Goal: Find specific page/section: Find specific page/section

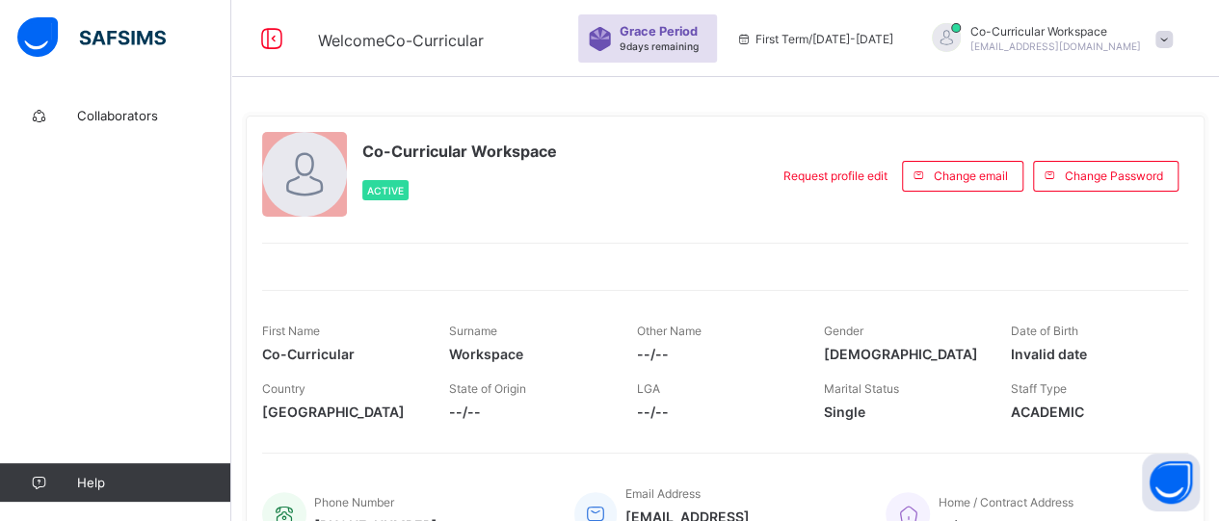
click at [91, 116] on span "Collaborators" at bounding box center [154, 115] width 154 height 15
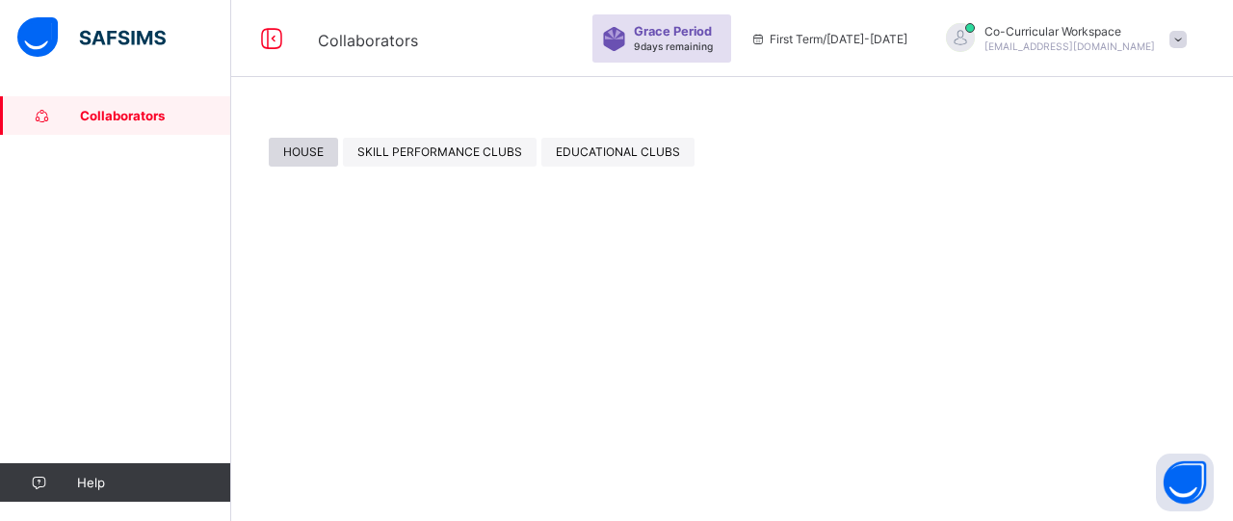
click at [321, 159] on div "HOUSE" at bounding box center [303, 152] width 69 height 29
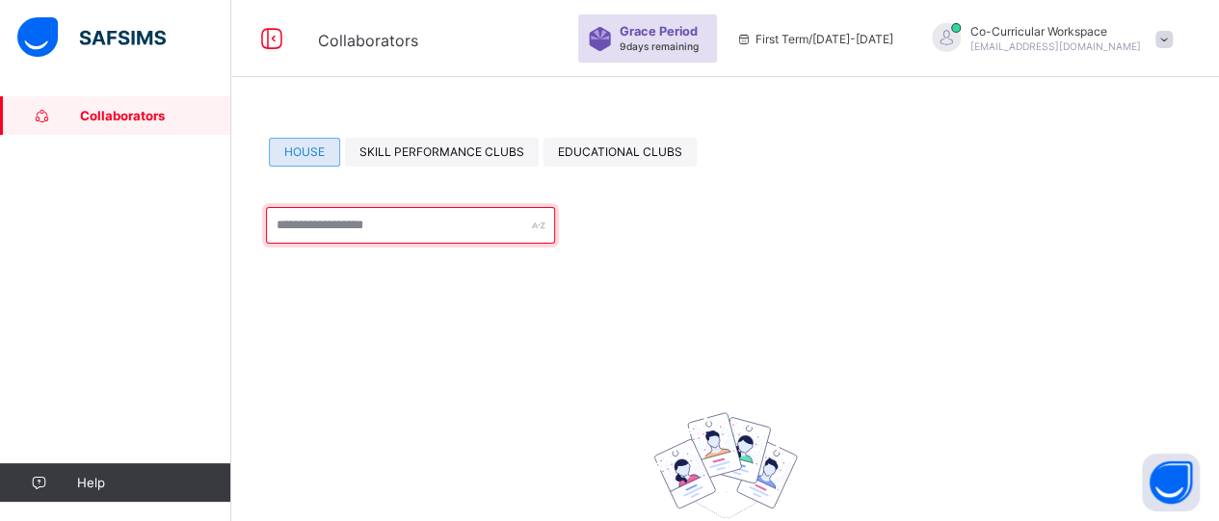
click at [386, 226] on input "text" at bounding box center [410, 225] width 289 height 37
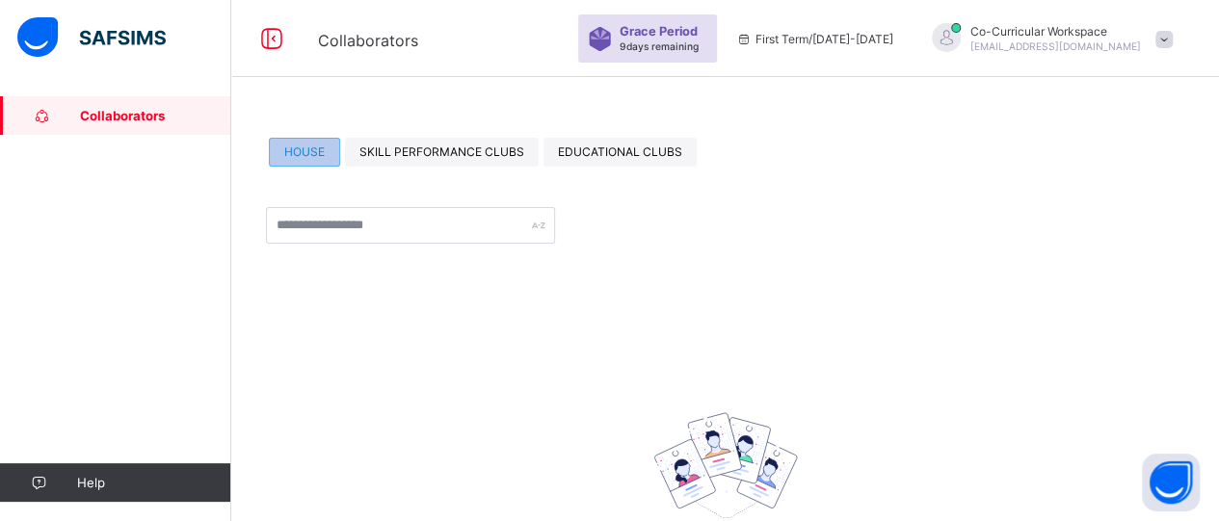
click at [323, 152] on span "HOUSE" at bounding box center [304, 151] width 40 height 14
click at [445, 158] on span "SKILL PERFORMANCE CLUBS" at bounding box center [441, 151] width 165 height 14
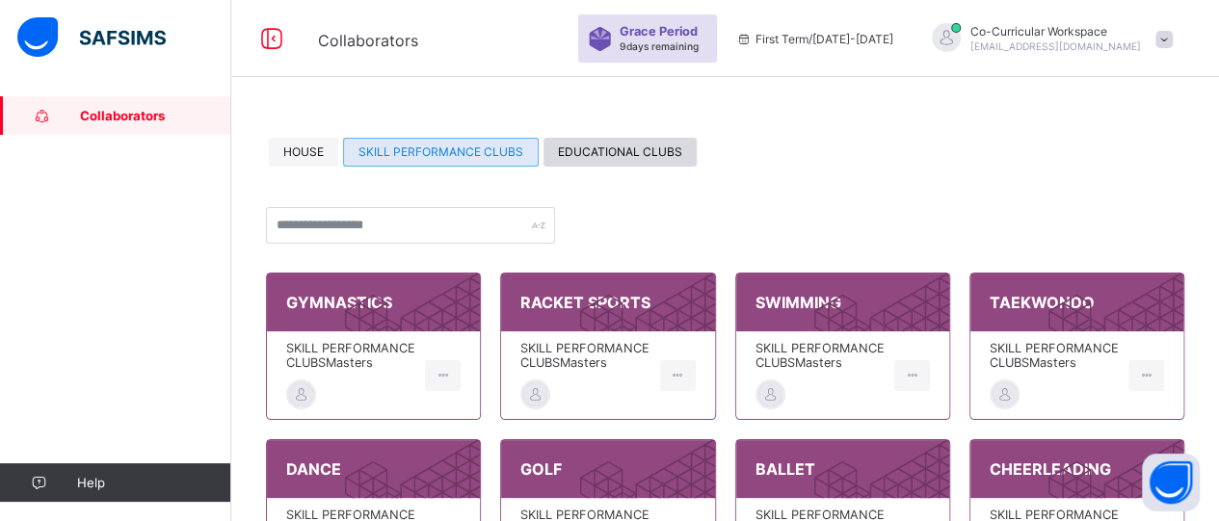
click at [634, 148] on span "EDUCATIONAL CLUBS" at bounding box center [620, 151] width 124 height 14
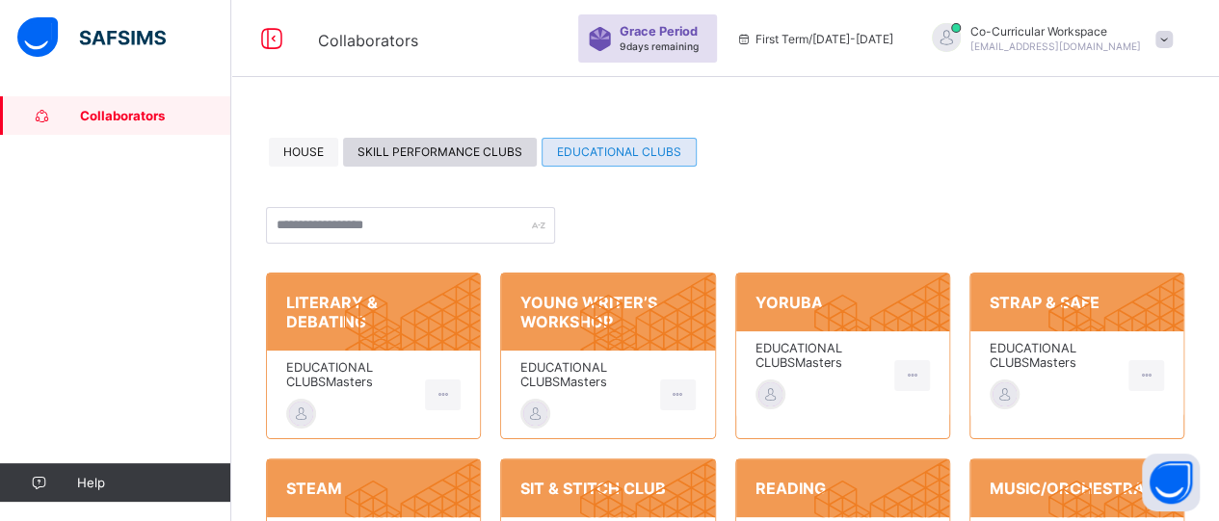
click at [437, 144] on div "SKILL PERFORMANCE CLUBS" at bounding box center [440, 152] width 194 height 29
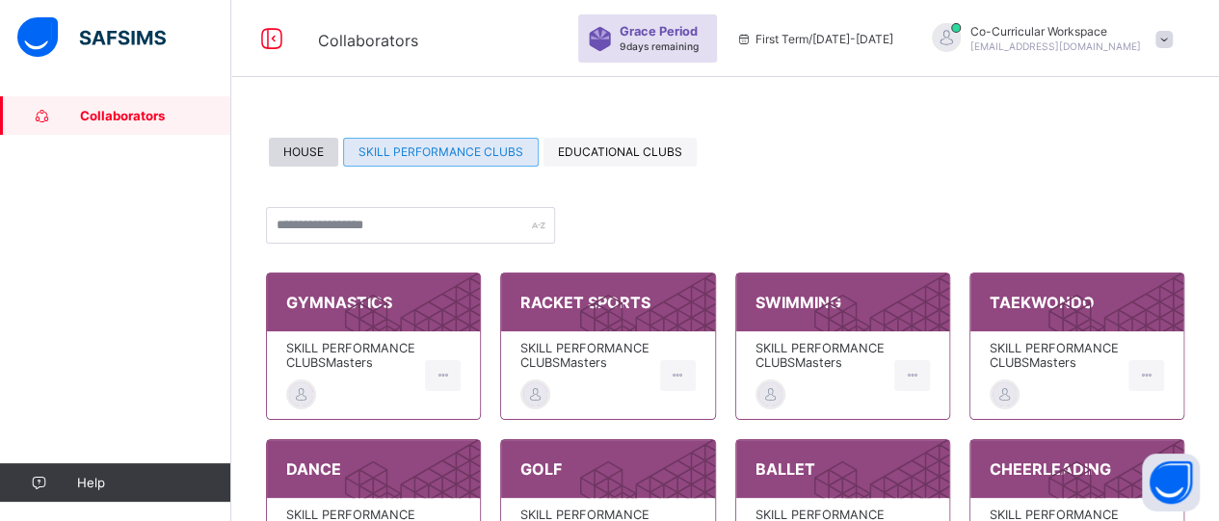
click at [308, 144] on div "HOUSE" at bounding box center [303, 152] width 69 height 29
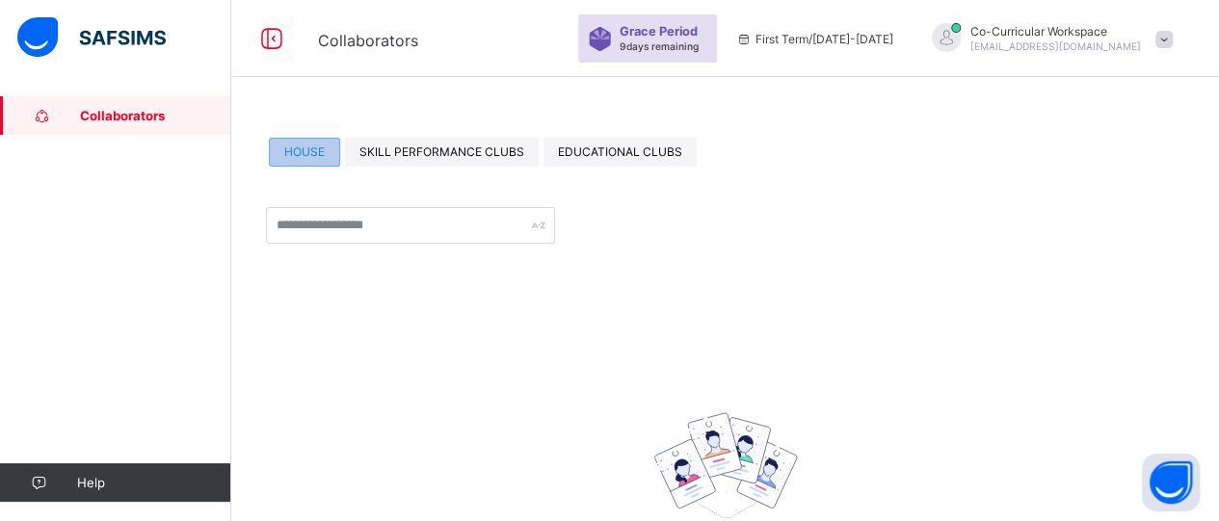
click at [308, 144] on div "HOUSE" at bounding box center [304, 152] width 71 height 29
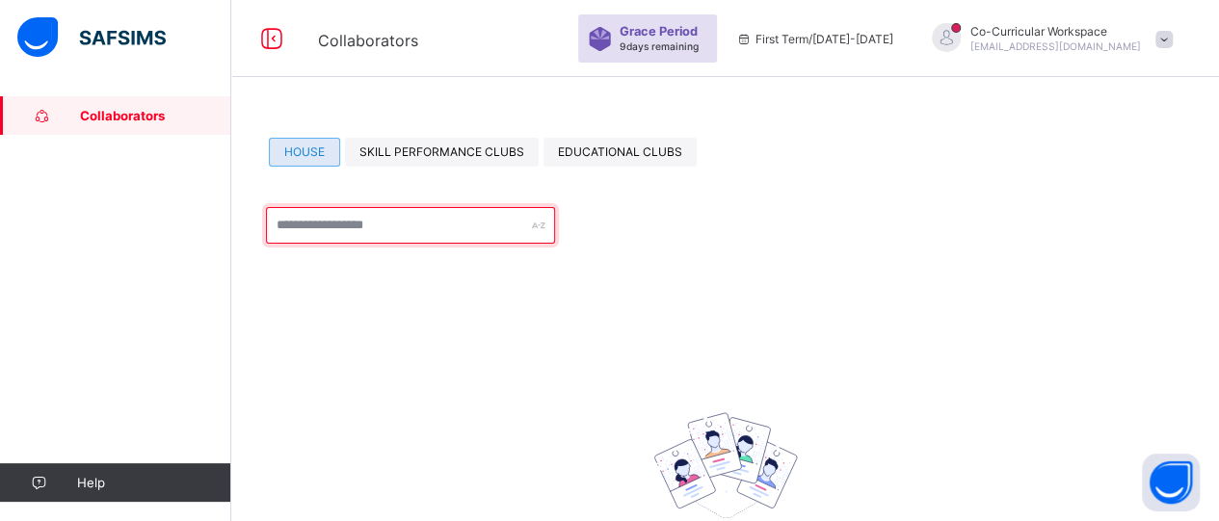
click at [481, 224] on input "text" at bounding box center [410, 225] width 289 height 37
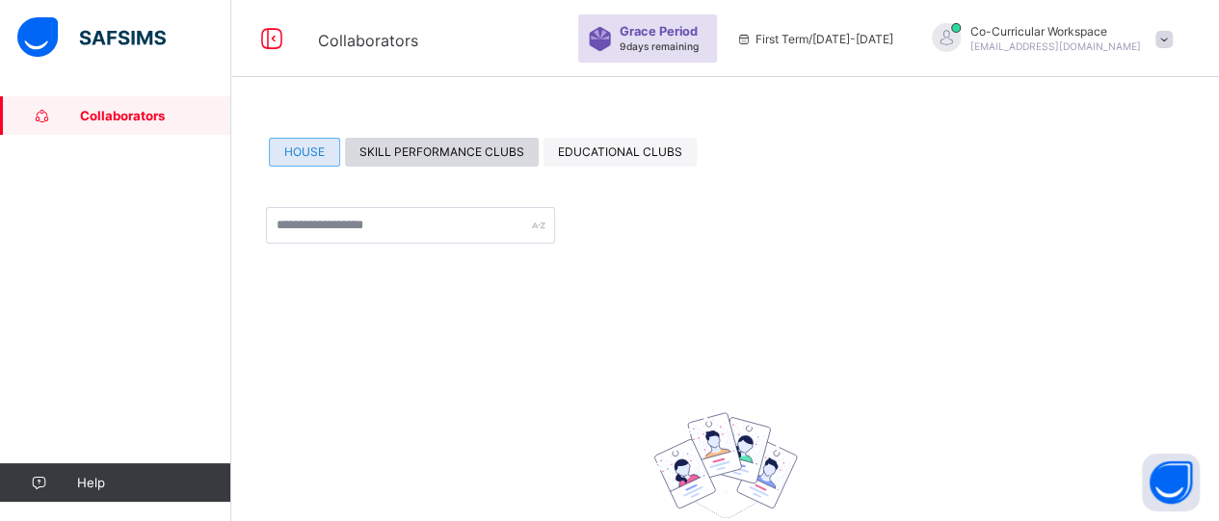
click at [416, 150] on span "SKILL PERFORMANCE CLUBS" at bounding box center [441, 151] width 165 height 14
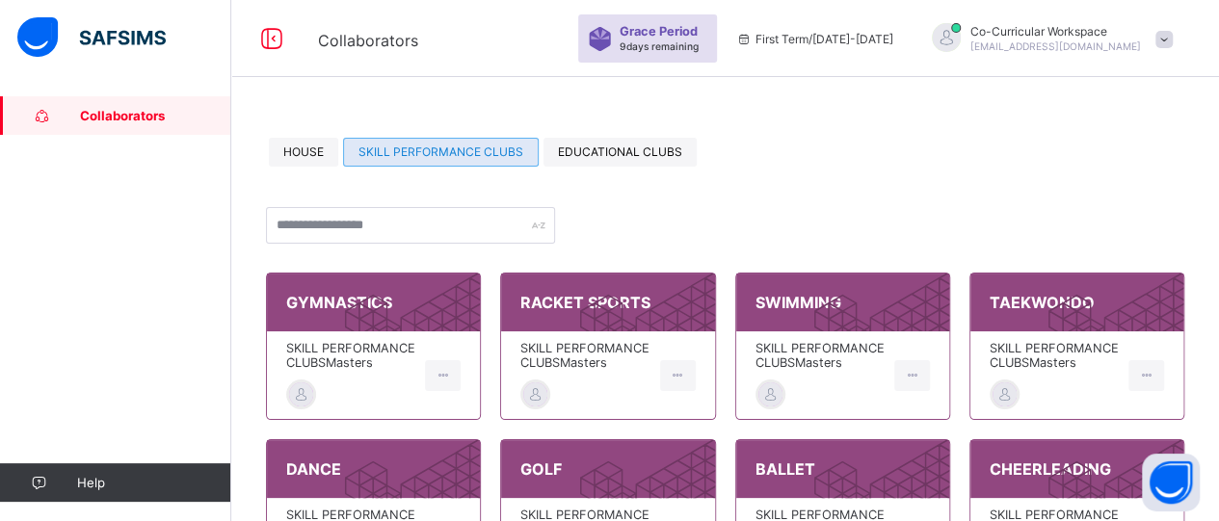
click at [137, 113] on span "Collaborators" at bounding box center [155, 115] width 151 height 15
click at [322, 147] on span "HOUSE" at bounding box center [303, 151] width 40 height 14
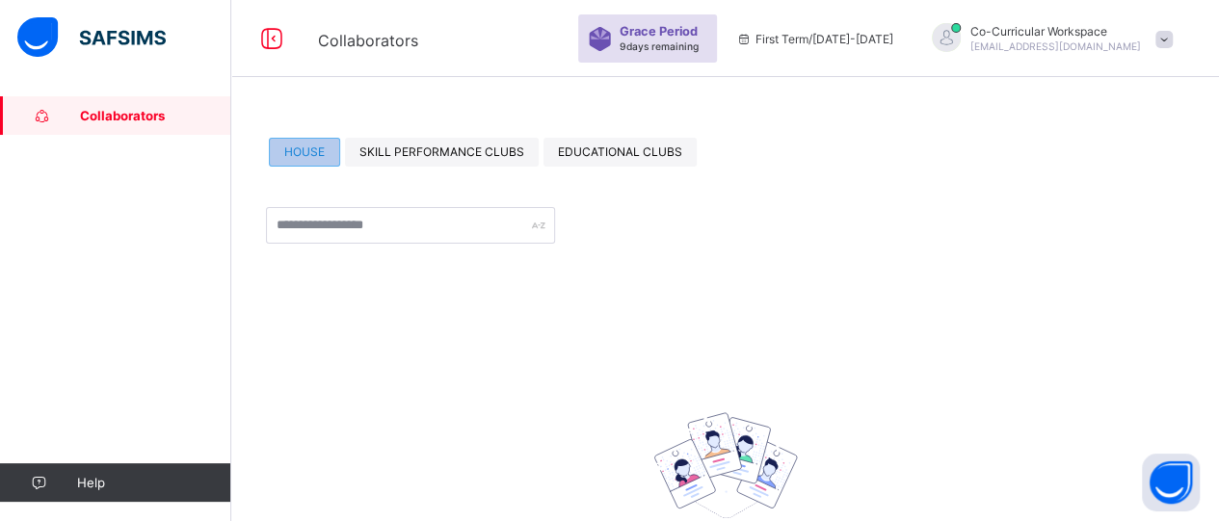
click at [316, 149] on span "HOUSE" at bounding box center [304, 151] width 40 height 14
click at [406, 147] on span "SKILL PERFORMANCE CLUBS" at bounding box center [441, 151] width 165 height 14
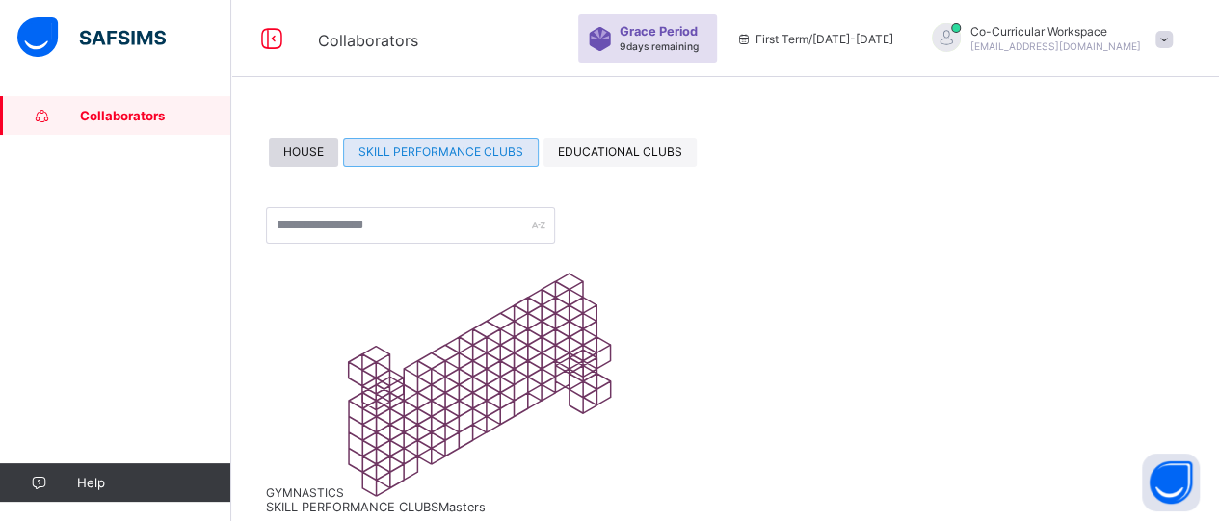
click at [306, 151] on span "HOUSE" at bounding box center [303, 151] width 40 height 14
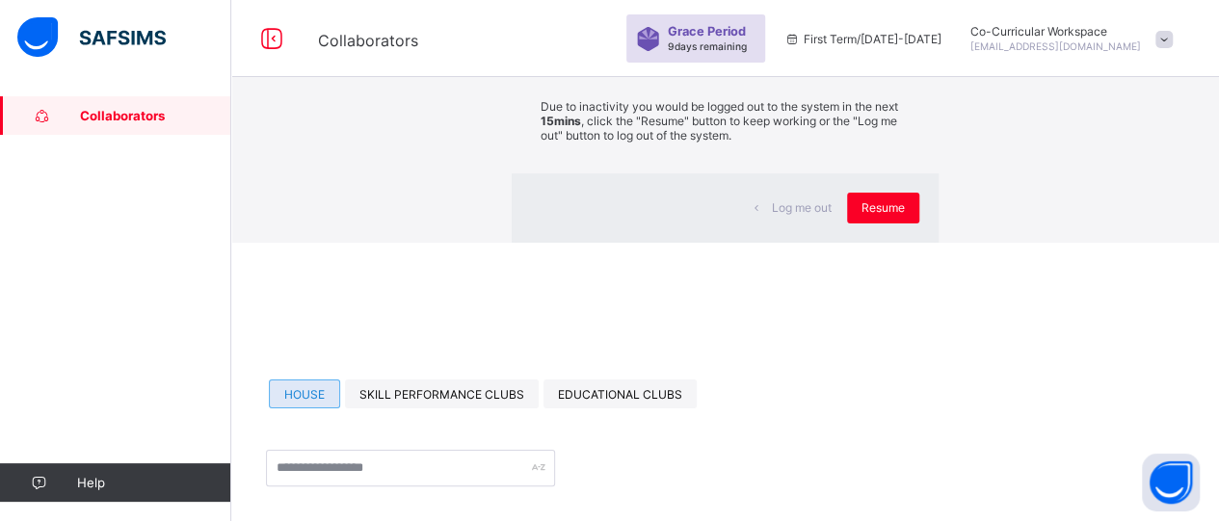
click at [306, 153] on div "× Idle Mode Due to inactivity you would be logged out to the system in the next…" at bounding box center [724, 121] width 987 height 243
click at [861, 215] on span "Resume" at bounding box center [882, 207] width 43 height 14
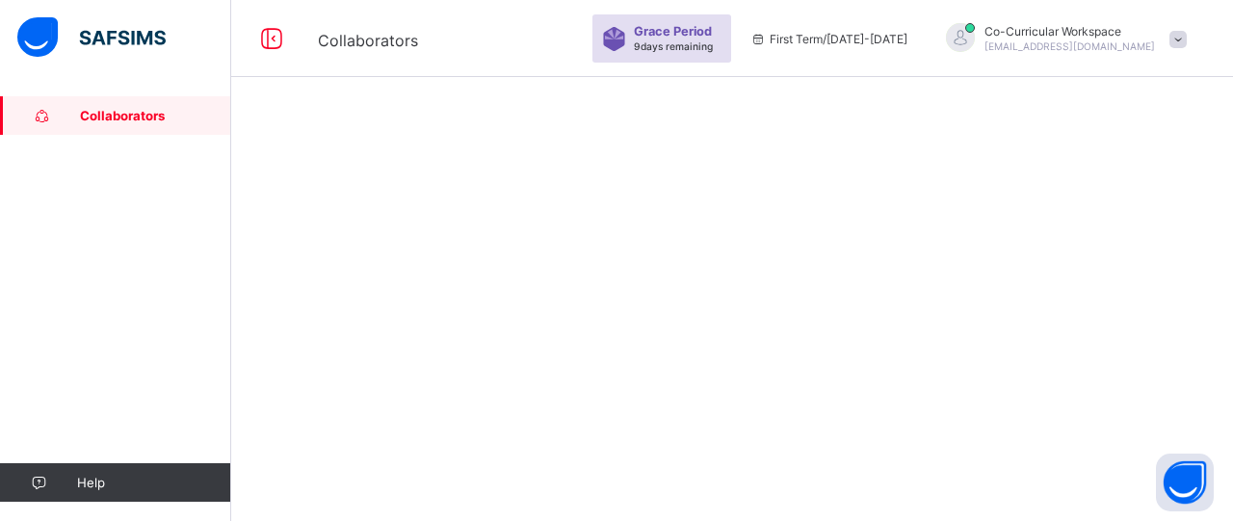
click at [141, 112] on span "Collaborators" at bounding box center [155, 115] width 151 height 15
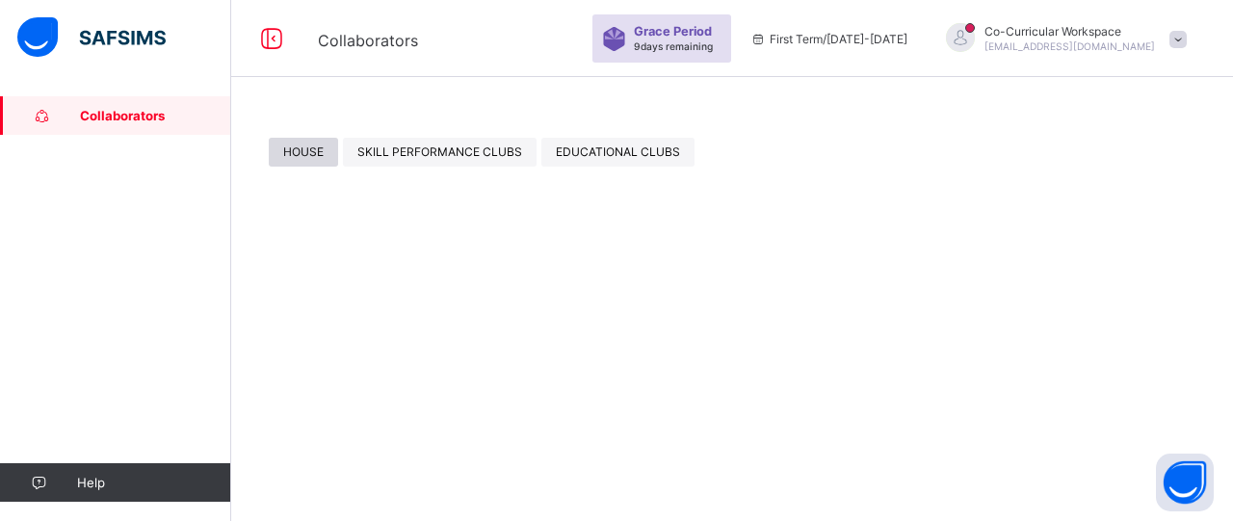
click at [320, 147] on span "HOUSE" at bounding box center [303, 151] width 40 height 14
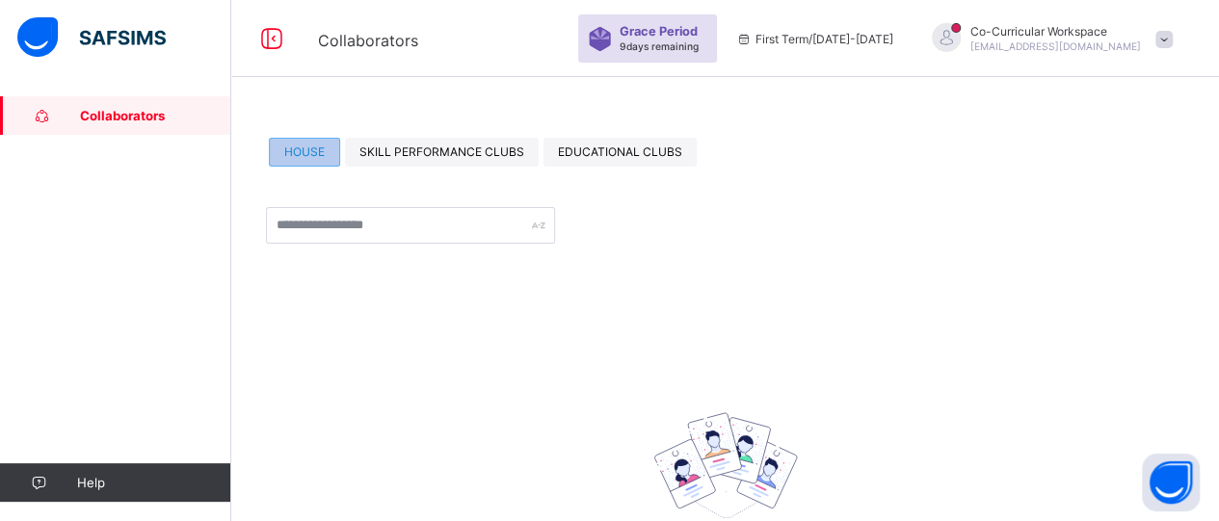
click at [320, 147] on span "HOUSE" at bounding box center [304, 151] width 40 height 14
